Goal: Task Accomplishment & Management: Complete application form

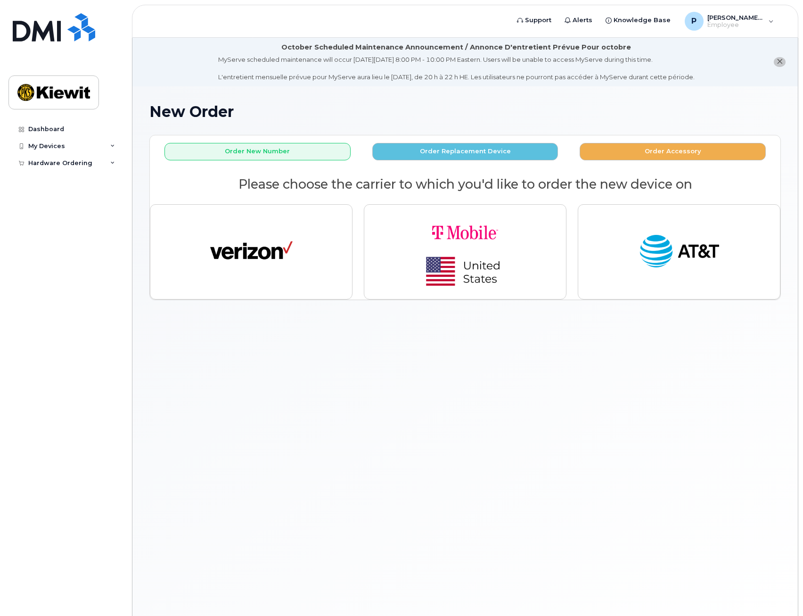
click at [341, 77] on div "MyServe scheduled maintenance will occur on Friday October 3rd, 8:00 PM - 10:00…" at bounding box center [456, 68] width 476 height 26
click at [551, 19] on span "Support" at bounding box center [538, 20] width 26 height 9
click at [58, 128] on div "Dashboard" at bounding box center [46, 129] width 36 height 8
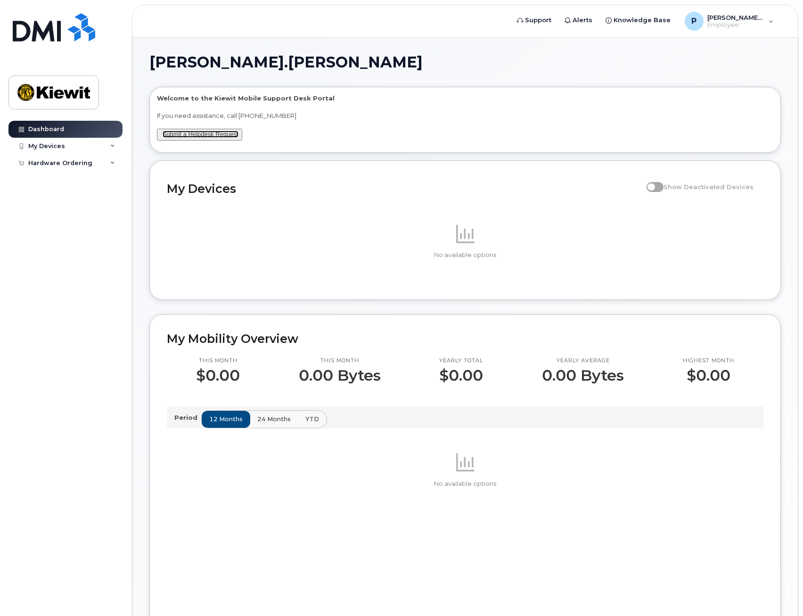
click at [192, 133] on link "Submit a Helpdesk Request" at bounding box center [201, 134] width 76 height 7
click at [58, 161] on div "Hardware Ordering" at bounding box center [60, 163] width 64 height 8
click at [612, 19] on icon at bounding box center [609, 20] width 6 height 6
